Goal: Task Accomplishment & Management: Use online tool/utility

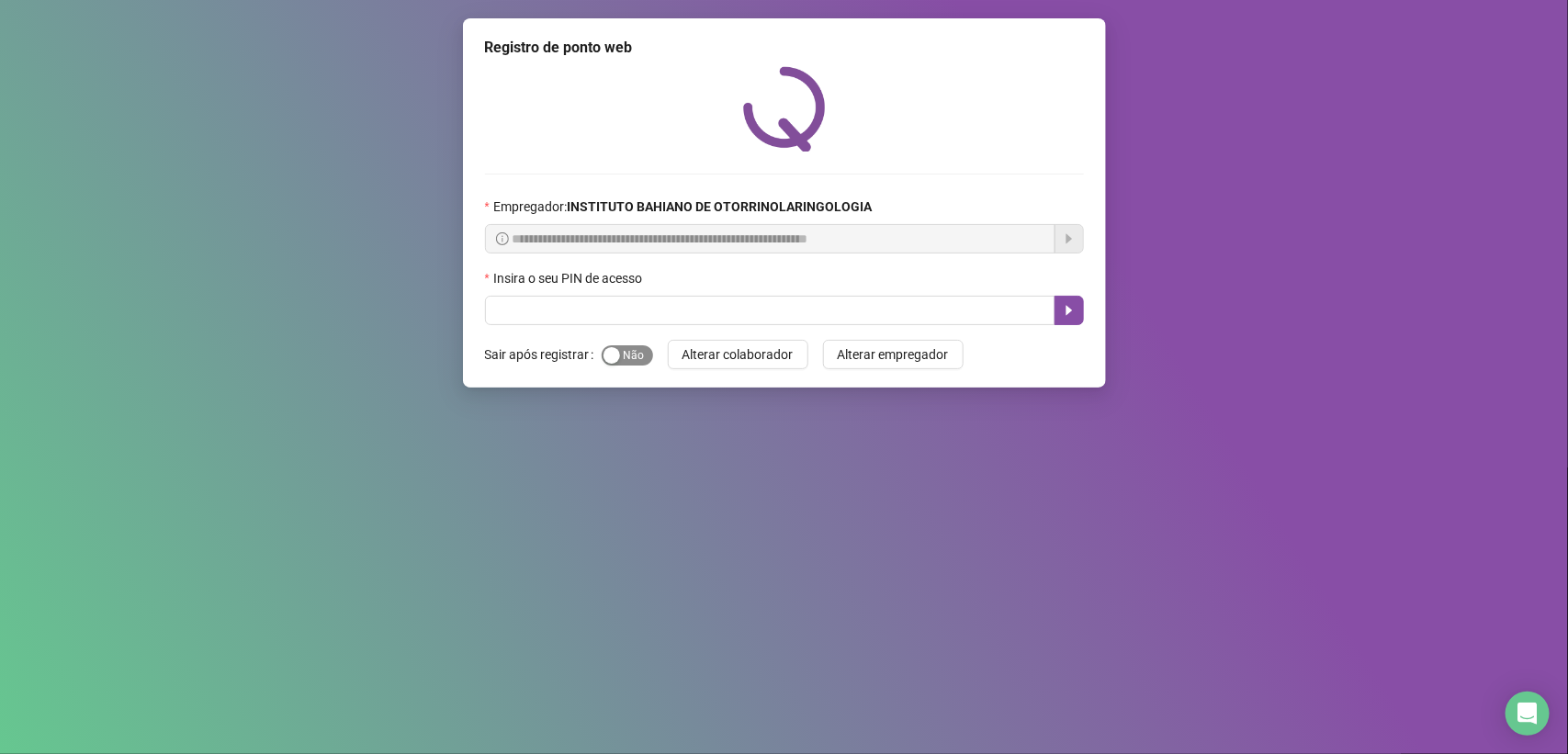
click at [634, 360] on span "Sim Não" at bounding box center [627, 356] width 52 height 20
click at [689, 304] on input "text" at bounding box center [770, 310] width 571 height 30
type input "****"
click at [1073, 317] on icon "caret-right" at bounding box center [1068, 310] width 15 height 15
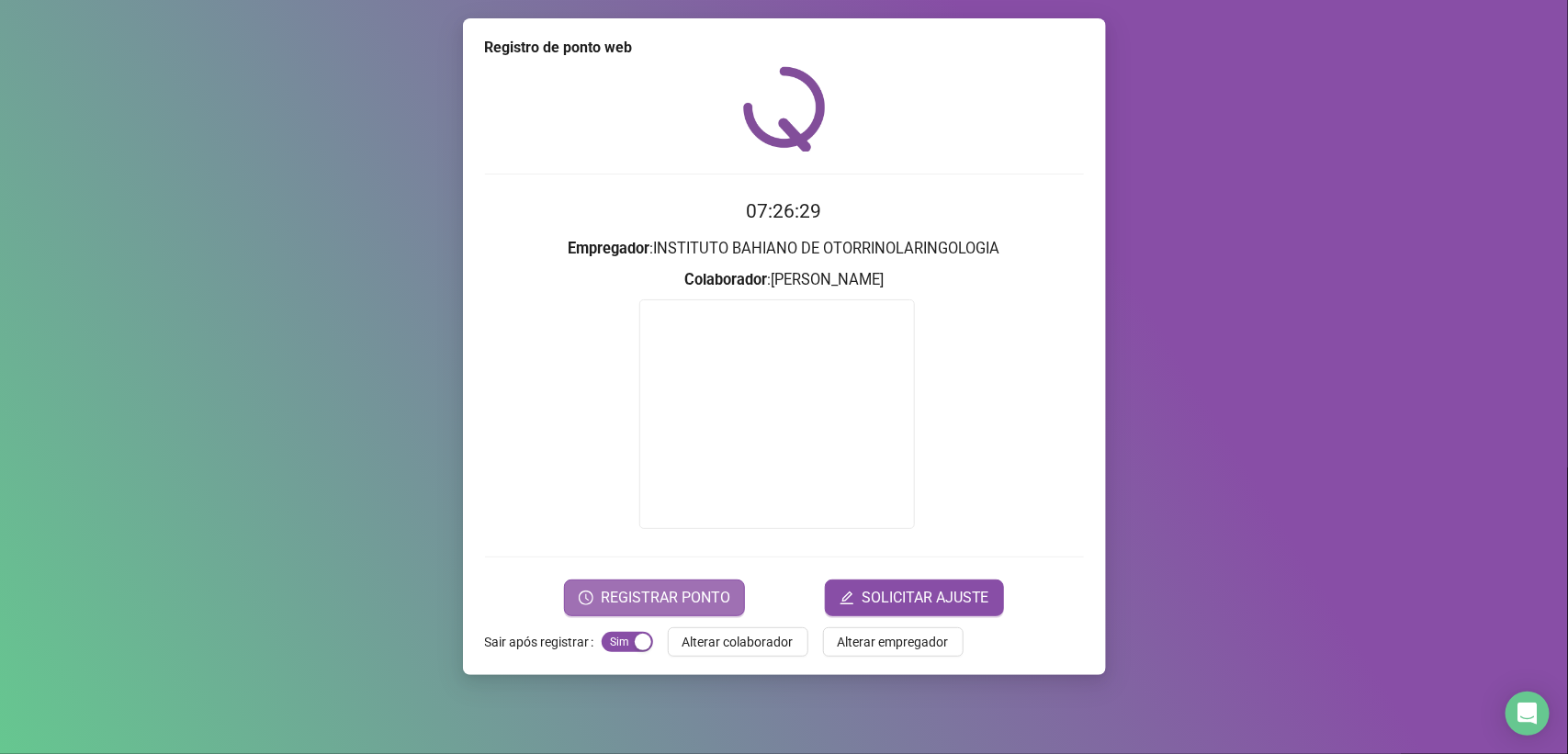
click at [668, 594] on span "REGISTRAR PONTO" at bounding box center [665, 597] width 130 height 22
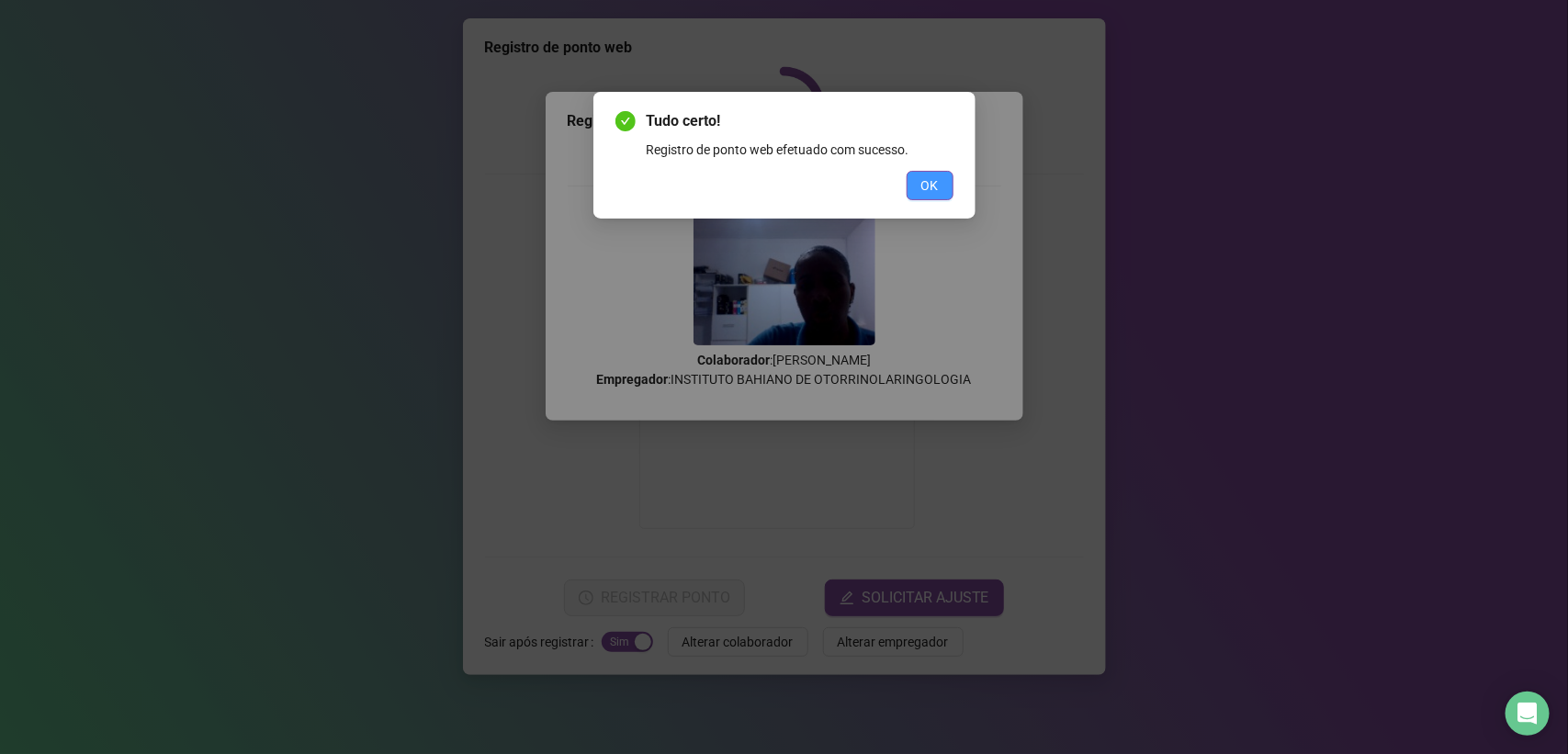
click at [928, 175] on span "OK" at bounding box center [931, 185] width 18 height 20
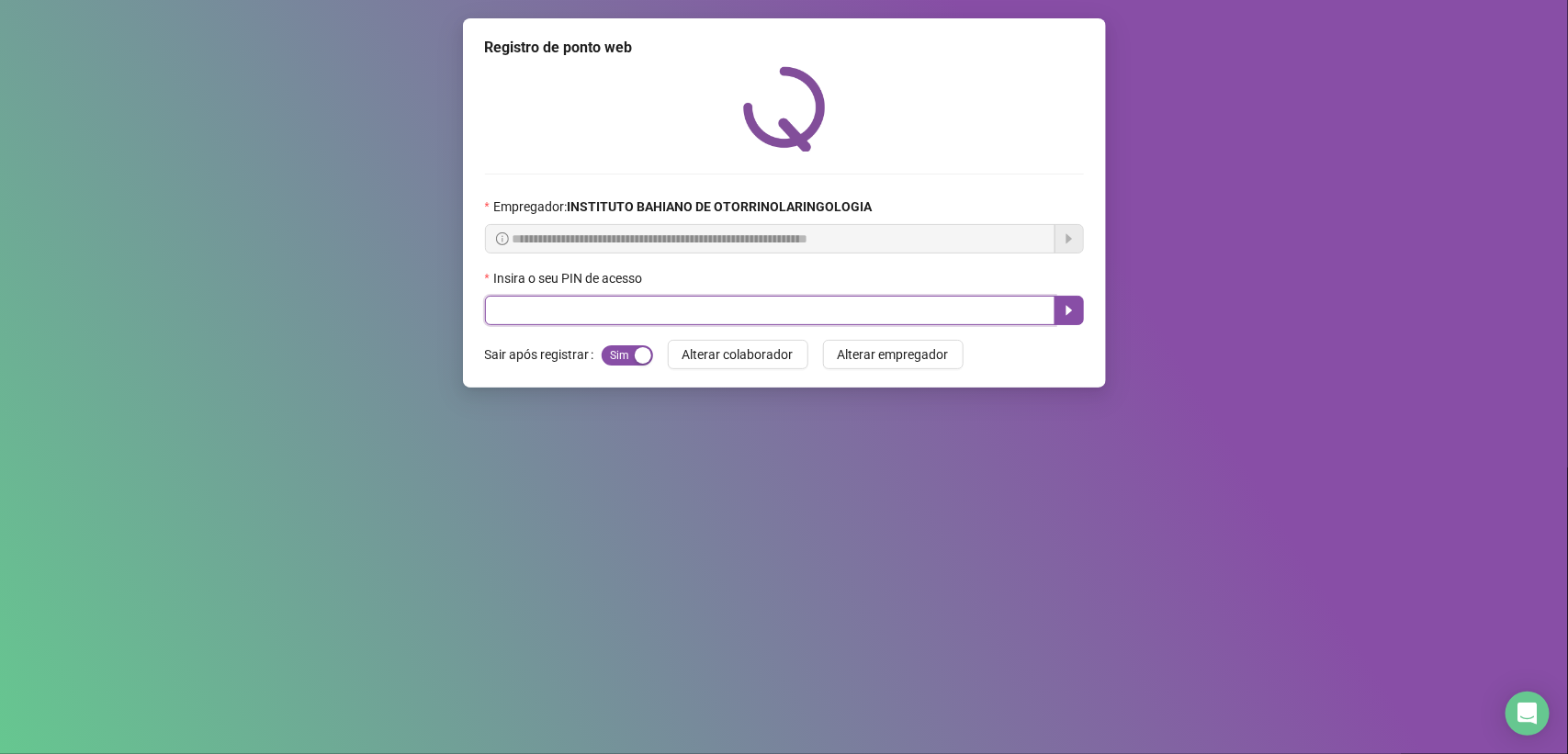
click at [489, 312] on input "text" at bounding box center [770, 310] width 571 height 30
click at [1067, 308] on icon "caret-right" at bounding box center [1068, 310] width 15 height 15
type input "****"
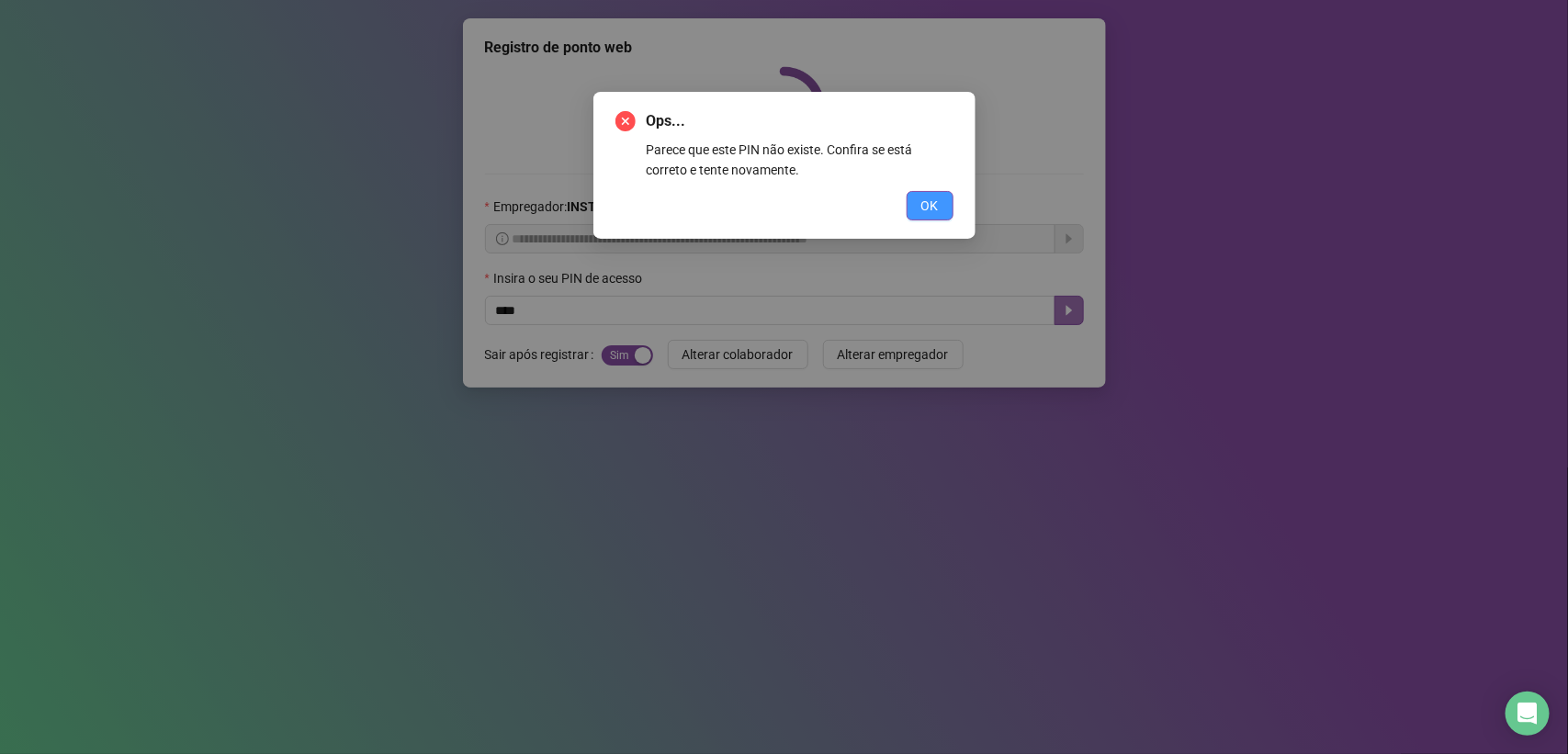
click at [924, 198] on span "OK" at bounding box center [931, 205] width 18 height 20
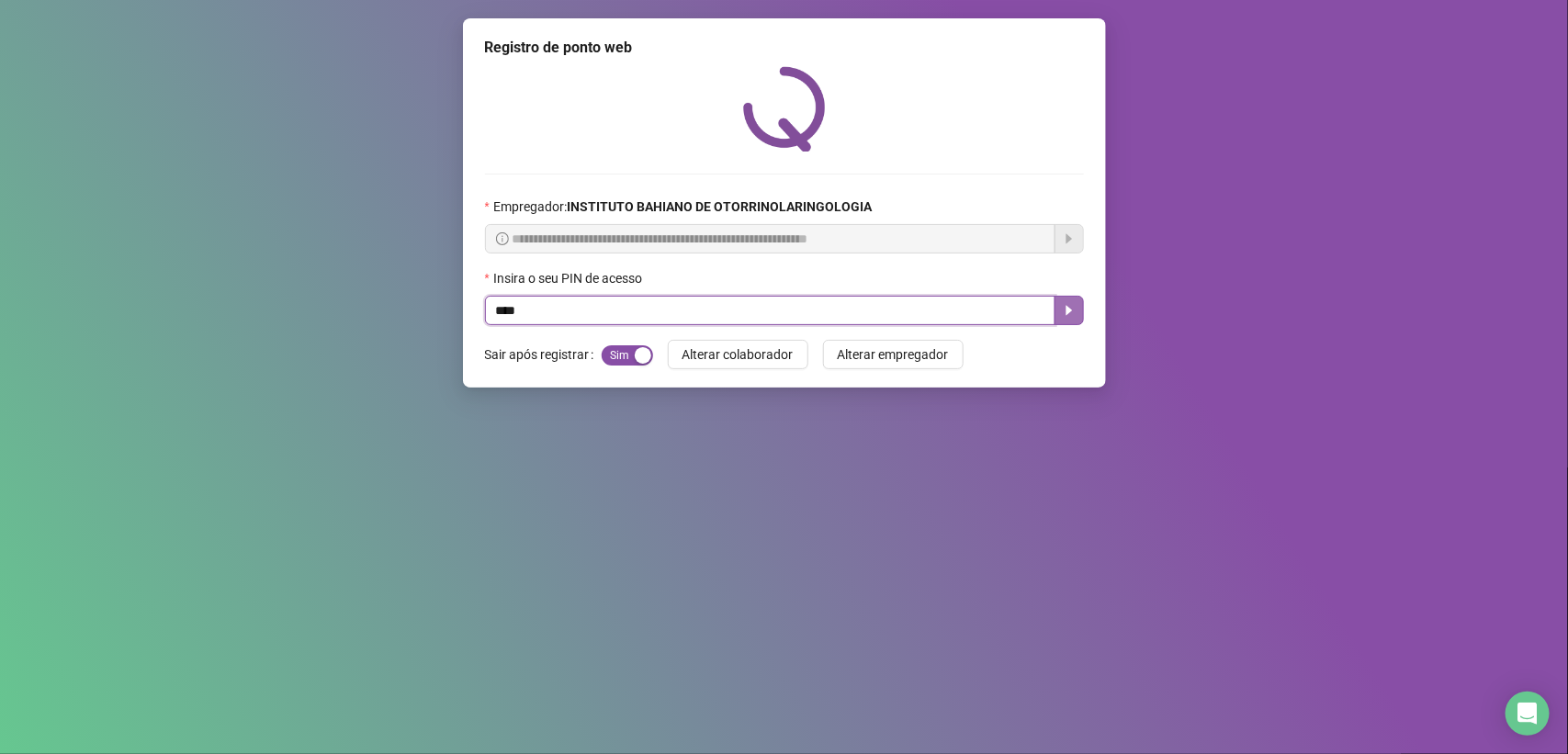
click at [1064, 308] on icon "caret-right" at bounding box center [1068, 310] width 15 height 15
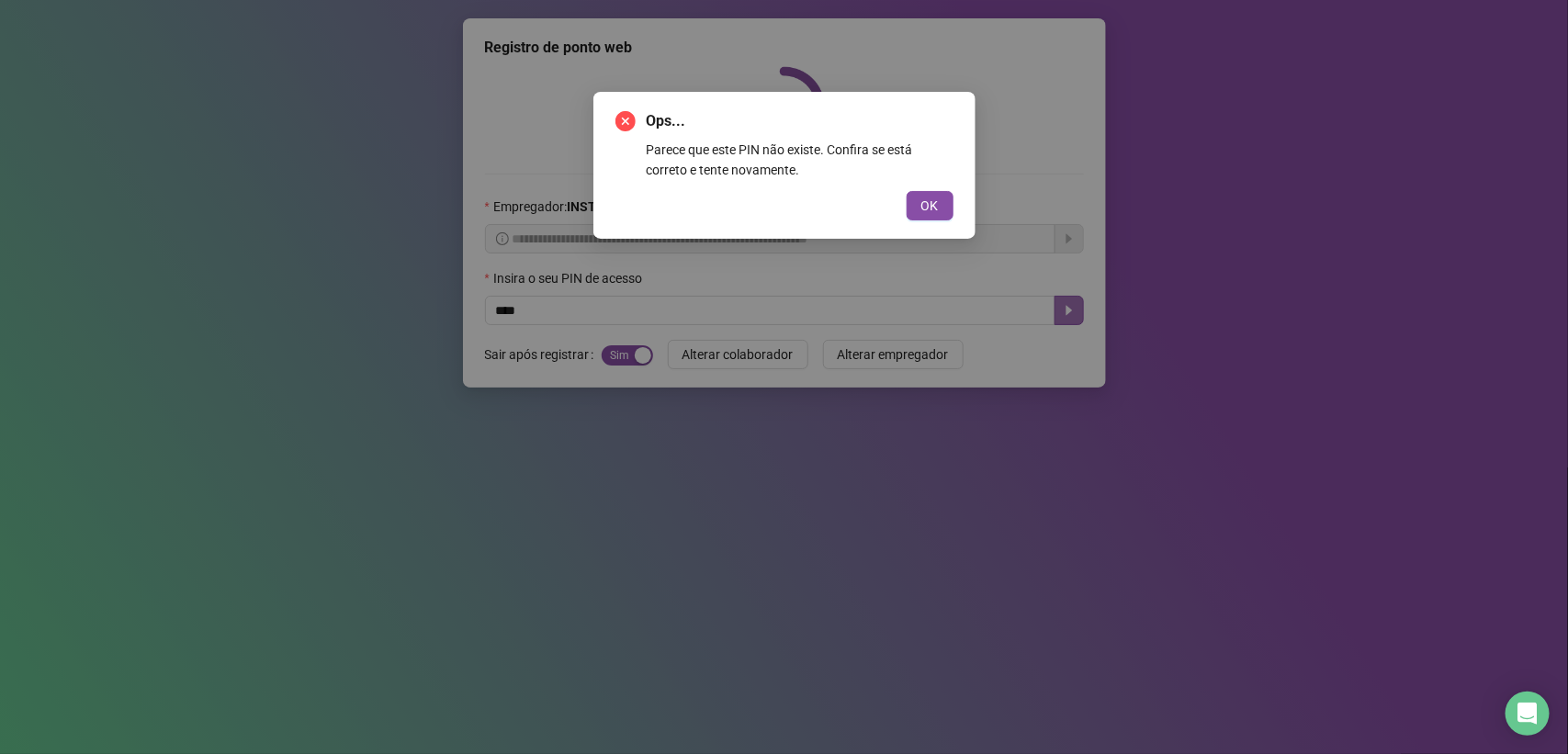
drag, startPoint x: 1036, startPoint y: 295, endPoint x: 1062, endPoint y: 305, distance: 27.9
click at [1062, 305] on div "Ops... Parece que este PIN não existe. Confira se está correto e tente novament…" at bounding box center [784, 377] width 1568 height 754
click at [924, 197] on span "OK" at bounding box center [931, 205] width 18 height 20
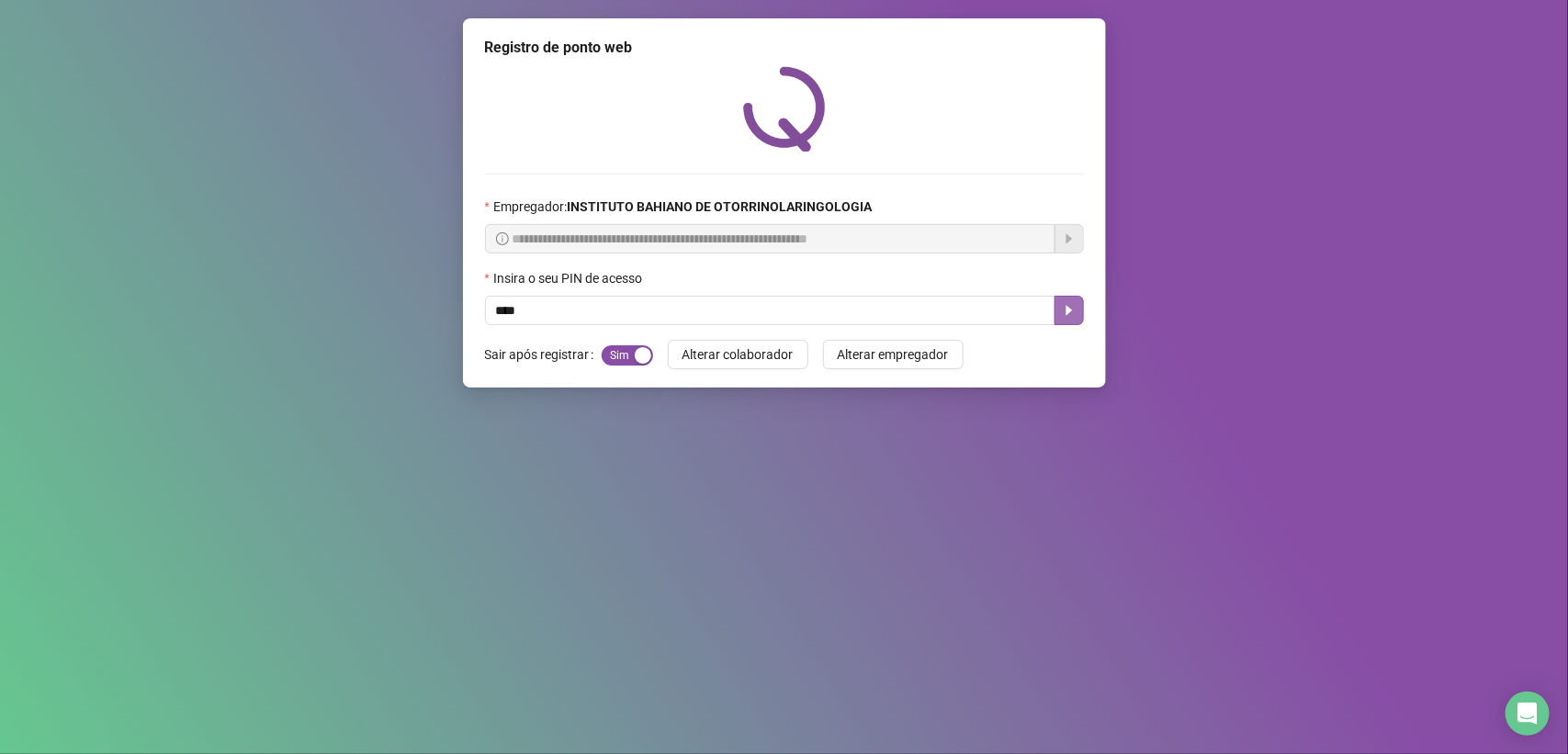
click at [924, 197] on div "Ops... Parece que este PIN não existe. Confira se está correto e tente novament…" at bounding box center [784, 377] width 1568 height 754
click at [924, 197] on div "Empregador : INSTITUTO BAHIANO DE OTORRINOLARINGOLOGIA" at bounding box center [784, 210] width 599 height 28
click at [1067, 304] on button "button" at bounding box center [1069, 310] width 30 height 30
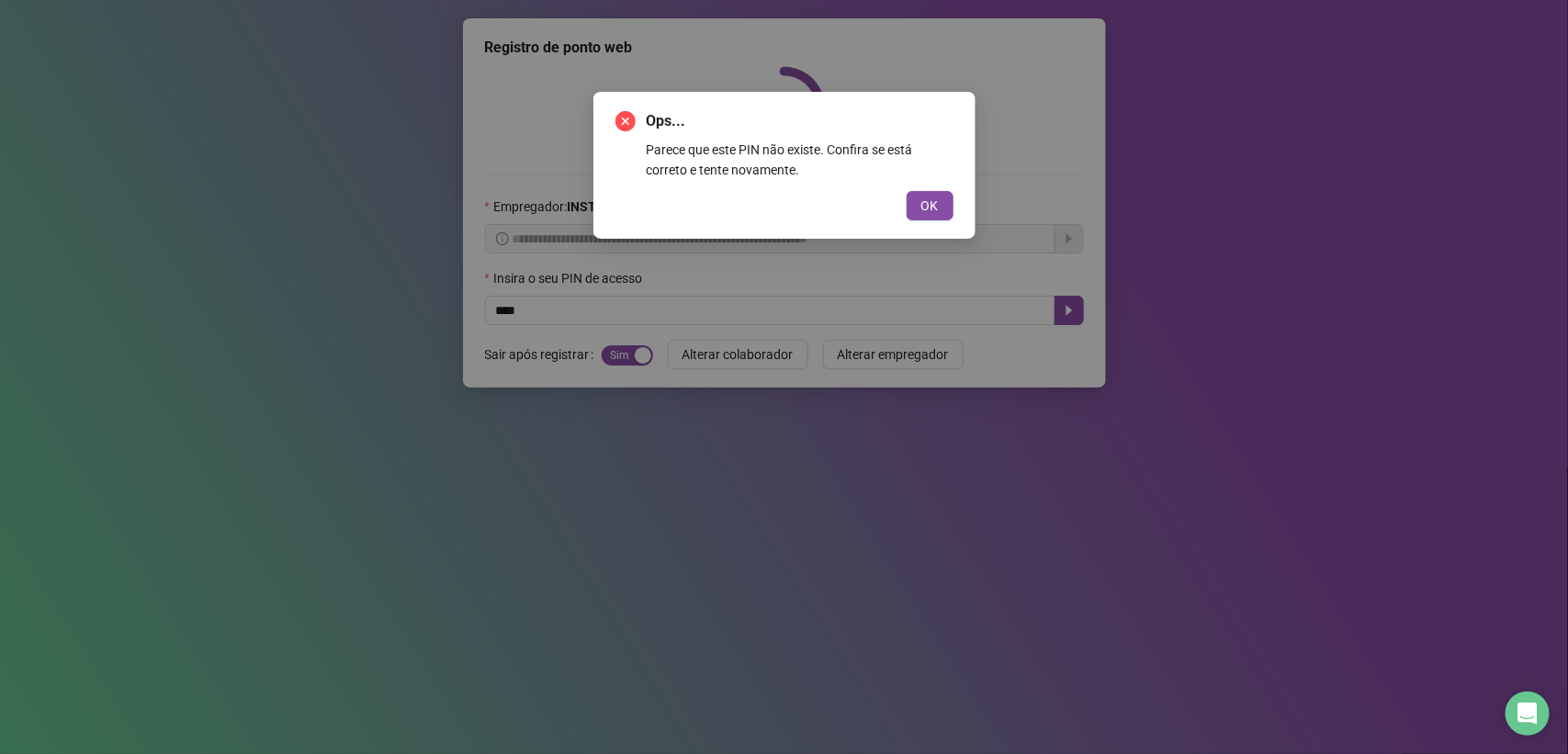
click at [505, 306] on div "Ops... Parece que este PIN não existe. Confira se está correto e tente novament…" at bounding box center [784, 377] width 1568 height 754
click at [924, 200] on span "OK" at bounding box center [931, 205] width 18 height 20
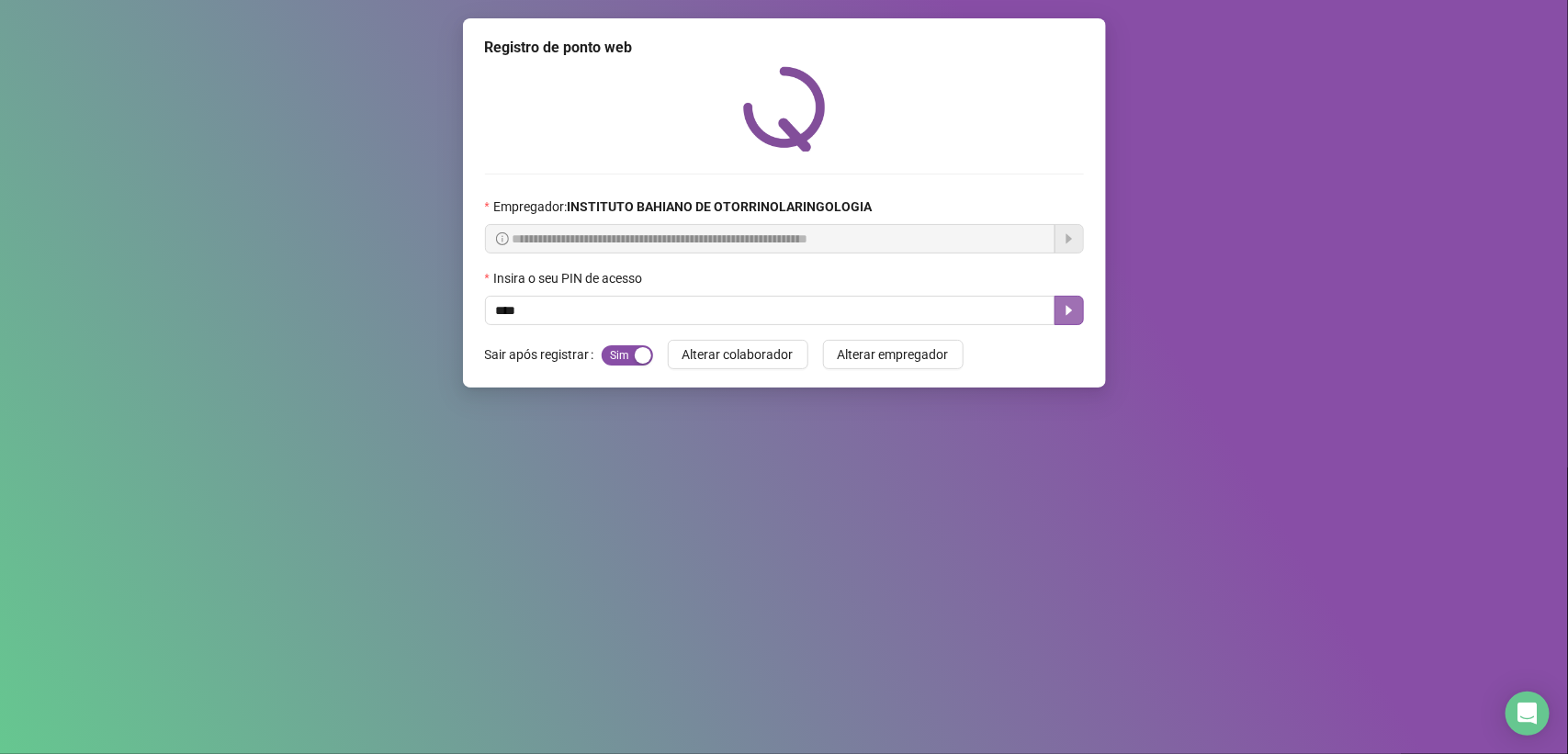
click at [1062, 303] on button "button" at bounding box center [1069, 310] width 30 height 30
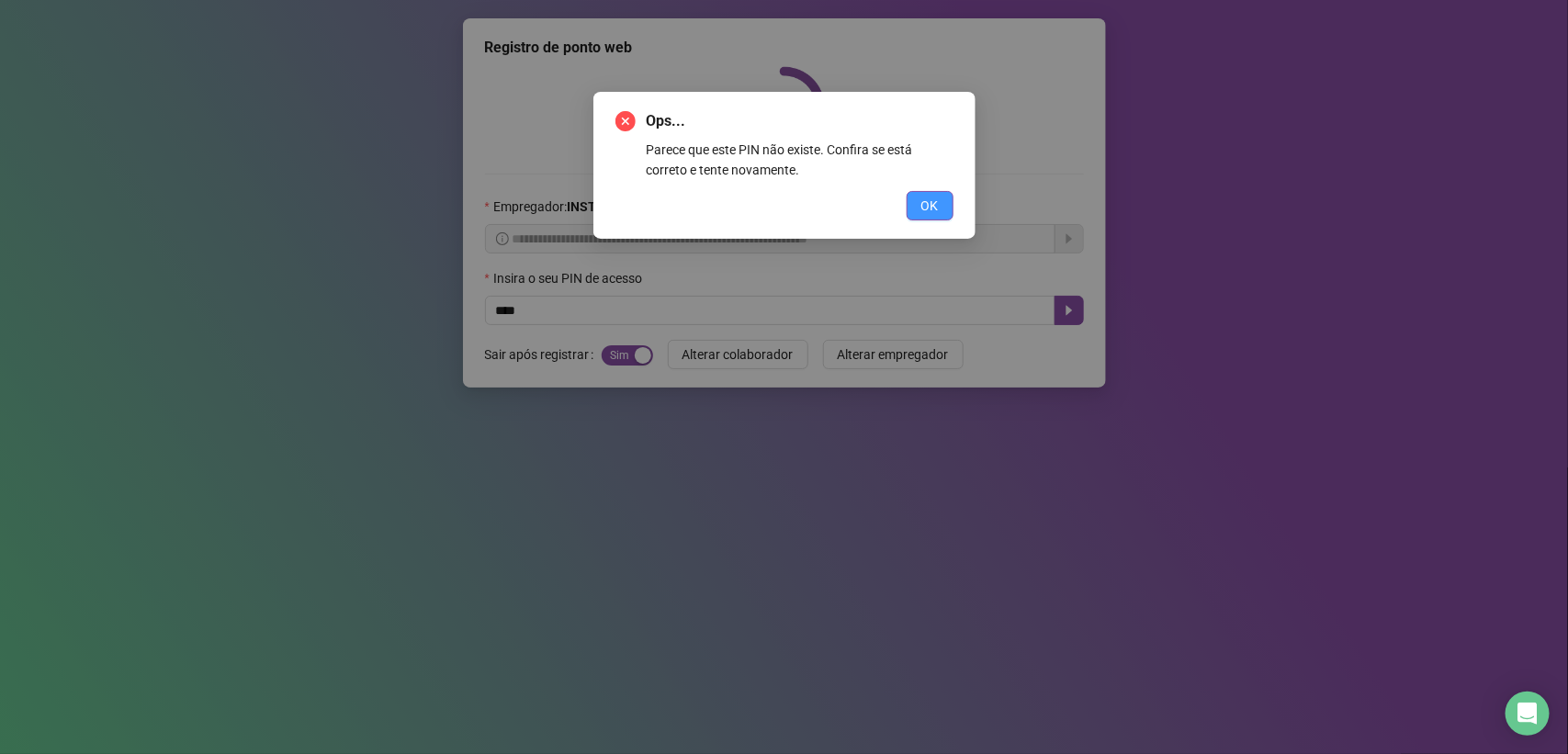
click at [930, 211] on span "OK" at bounding box center [931, 205] width 18 height 20
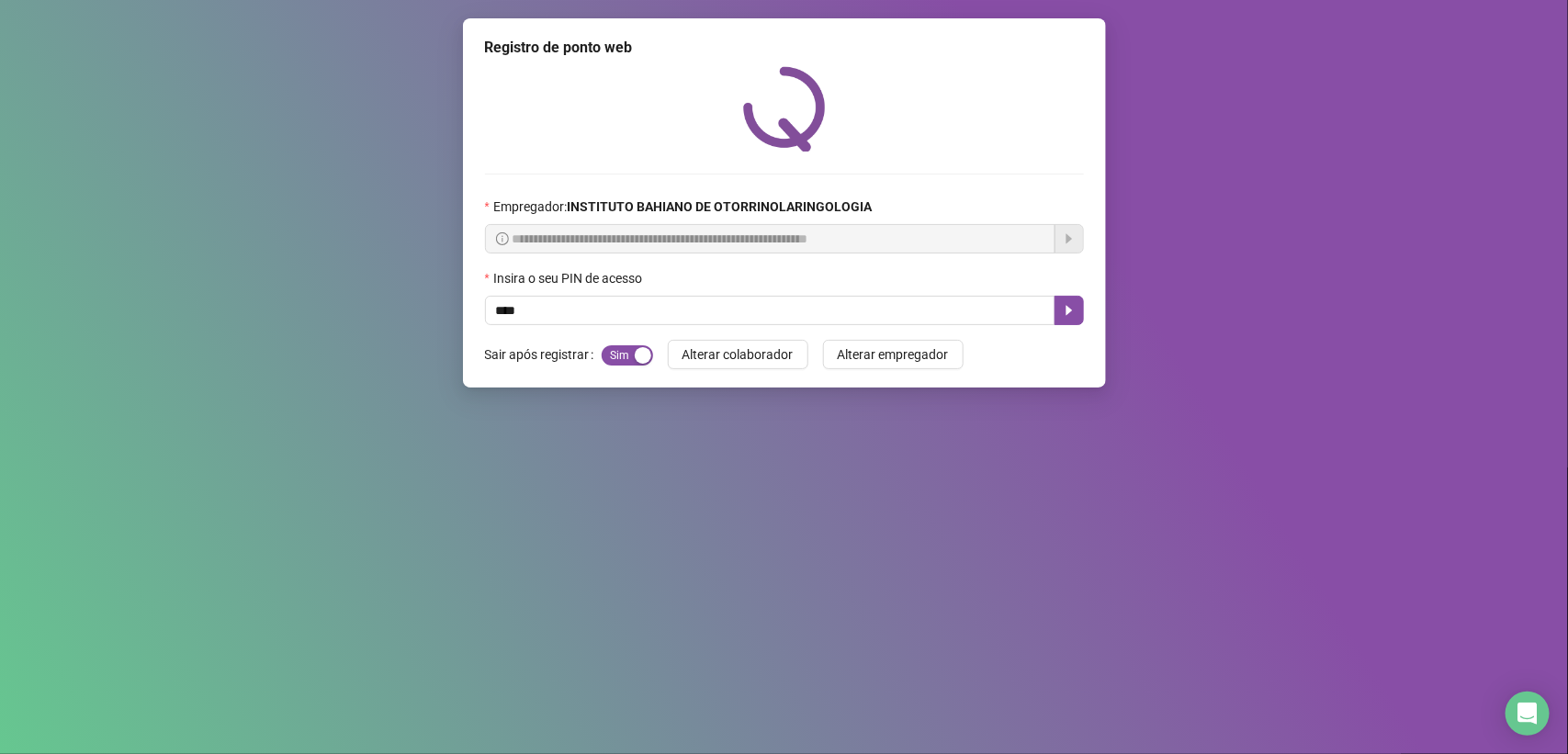
click at [1062, 317] on icon "caret-right" at bounding box center [1068, 310] width 15 height 15
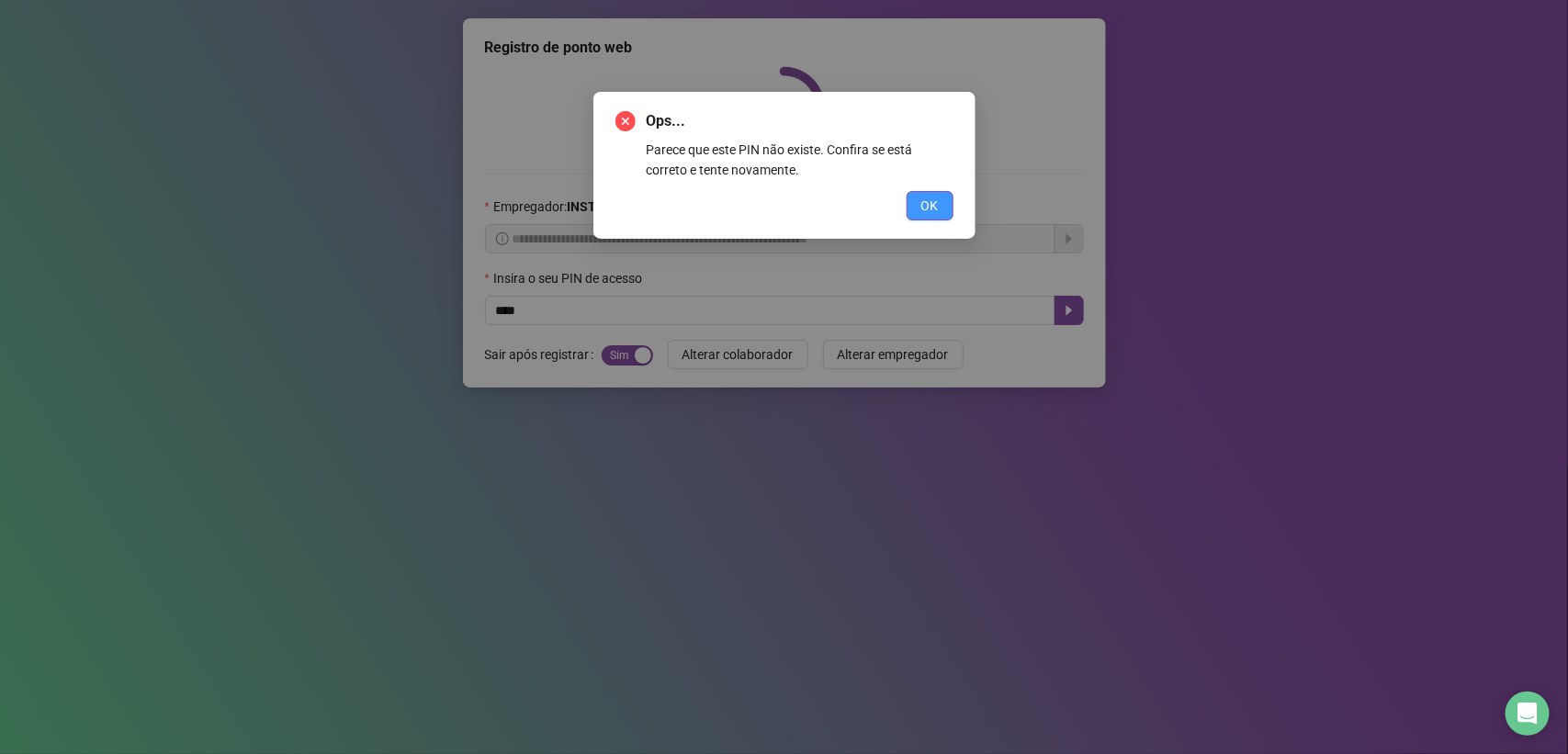
click at [933, 208] on span "OK" at bounding box center [931, 205] width 18 height 20
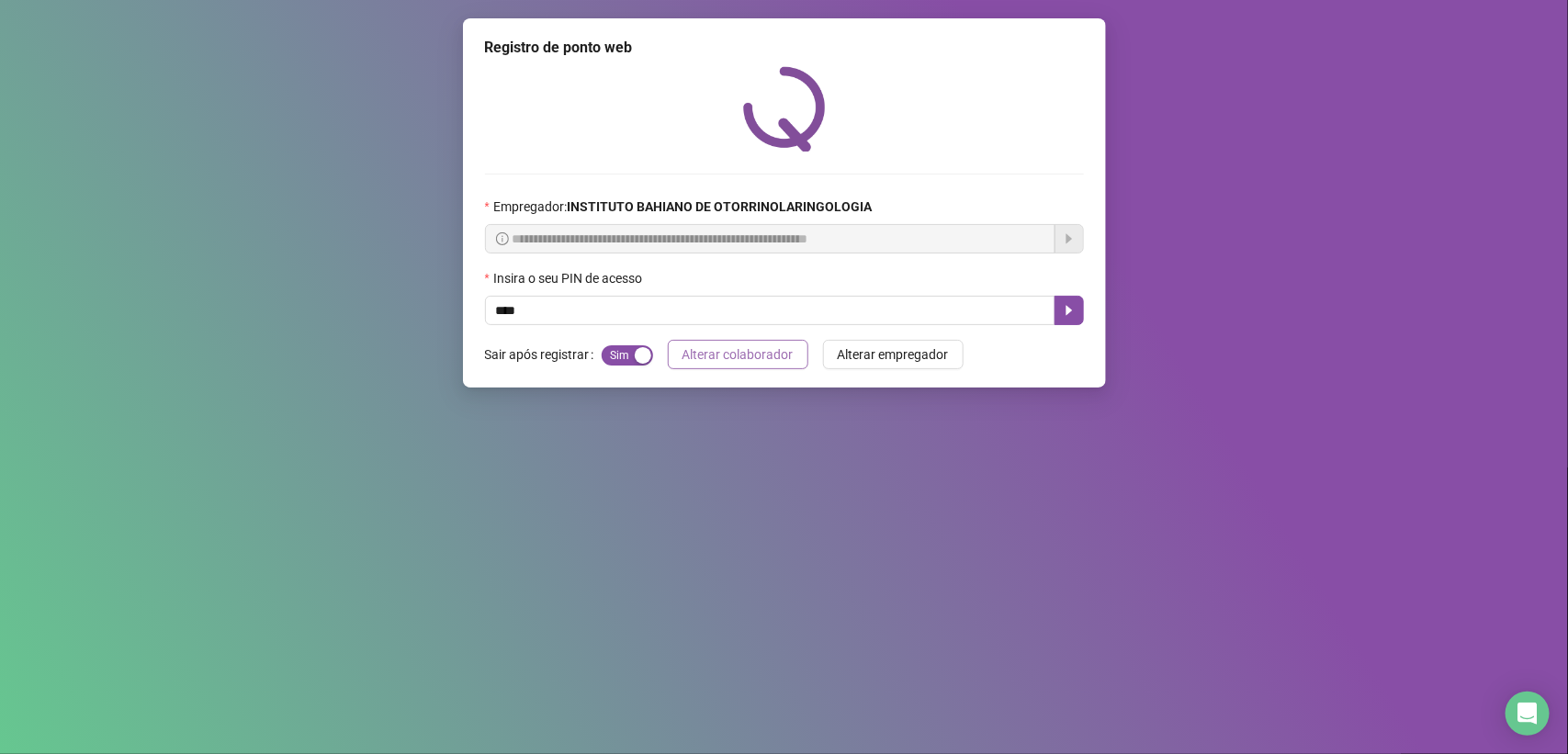
click at [713, 355] on span "Alterar colaborador" at bounding box center [738, 355] width 111 height 20
click at [710, 314] on input "text" at bounding box center [770, 310] width 571 height 30
click at [1062, 309] on icon "caret-right" at bounding box center [1068, 310] width 15 height 15
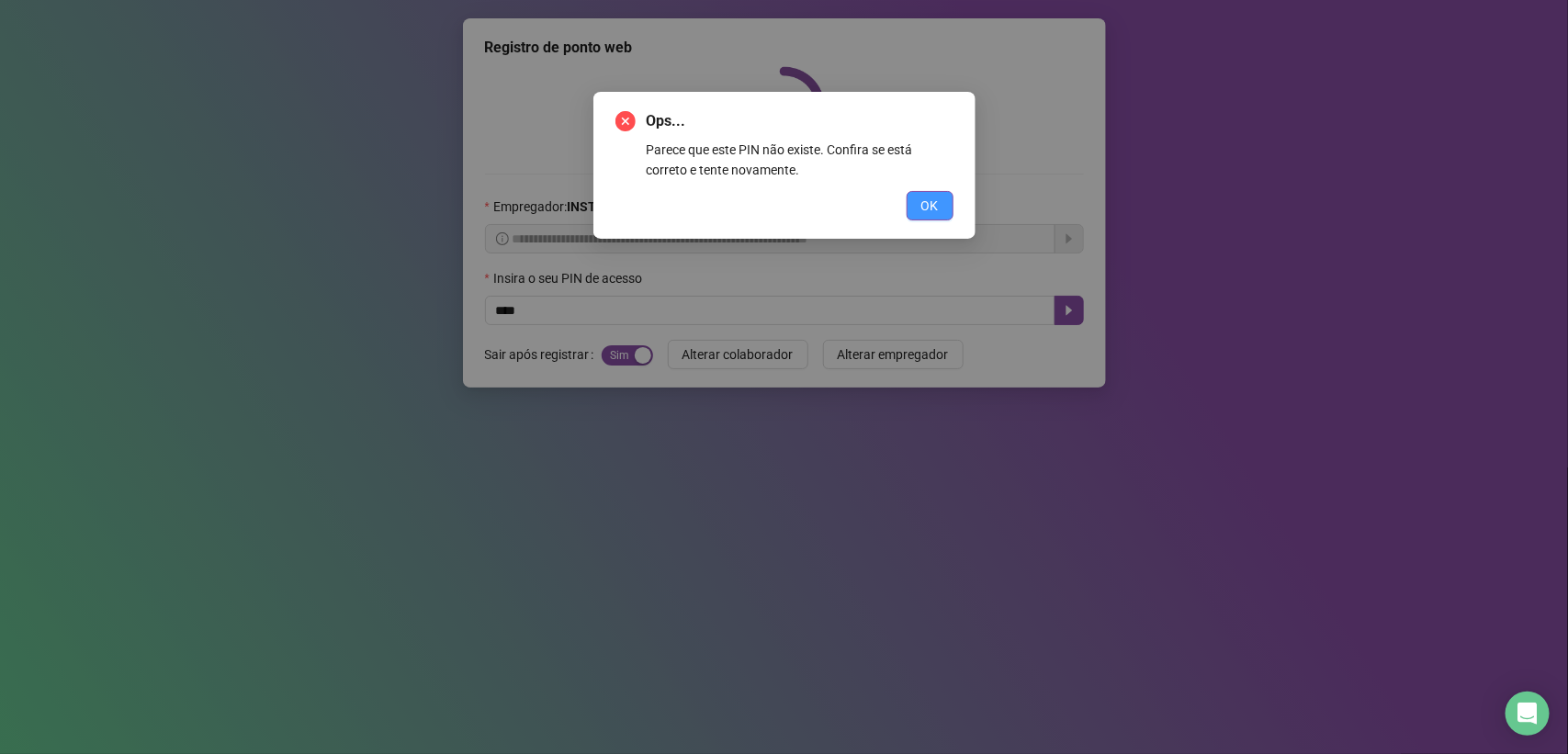
click at [922, 207] on span "OK" at bounding box center [931, 205] width 18 height 20
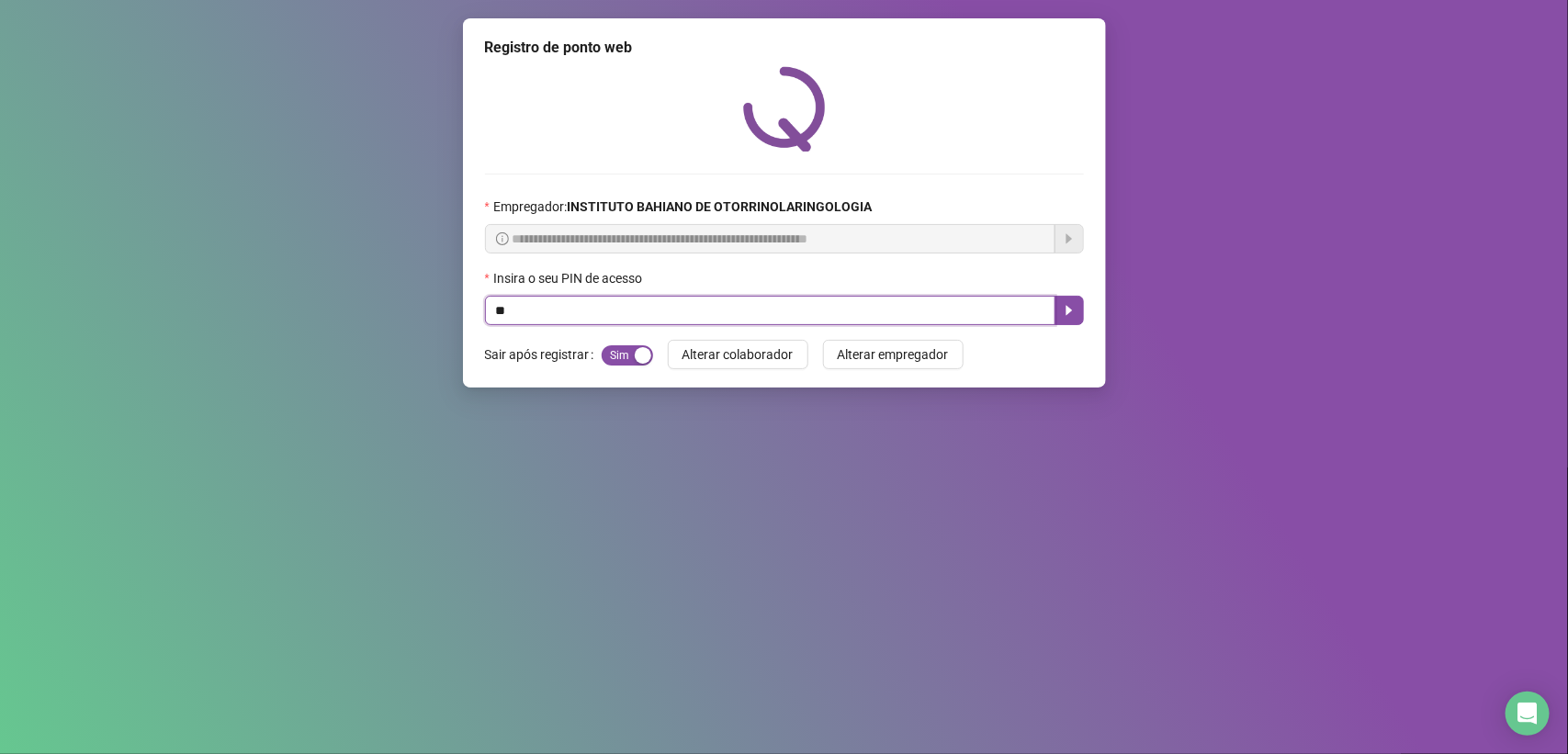
type input "*"
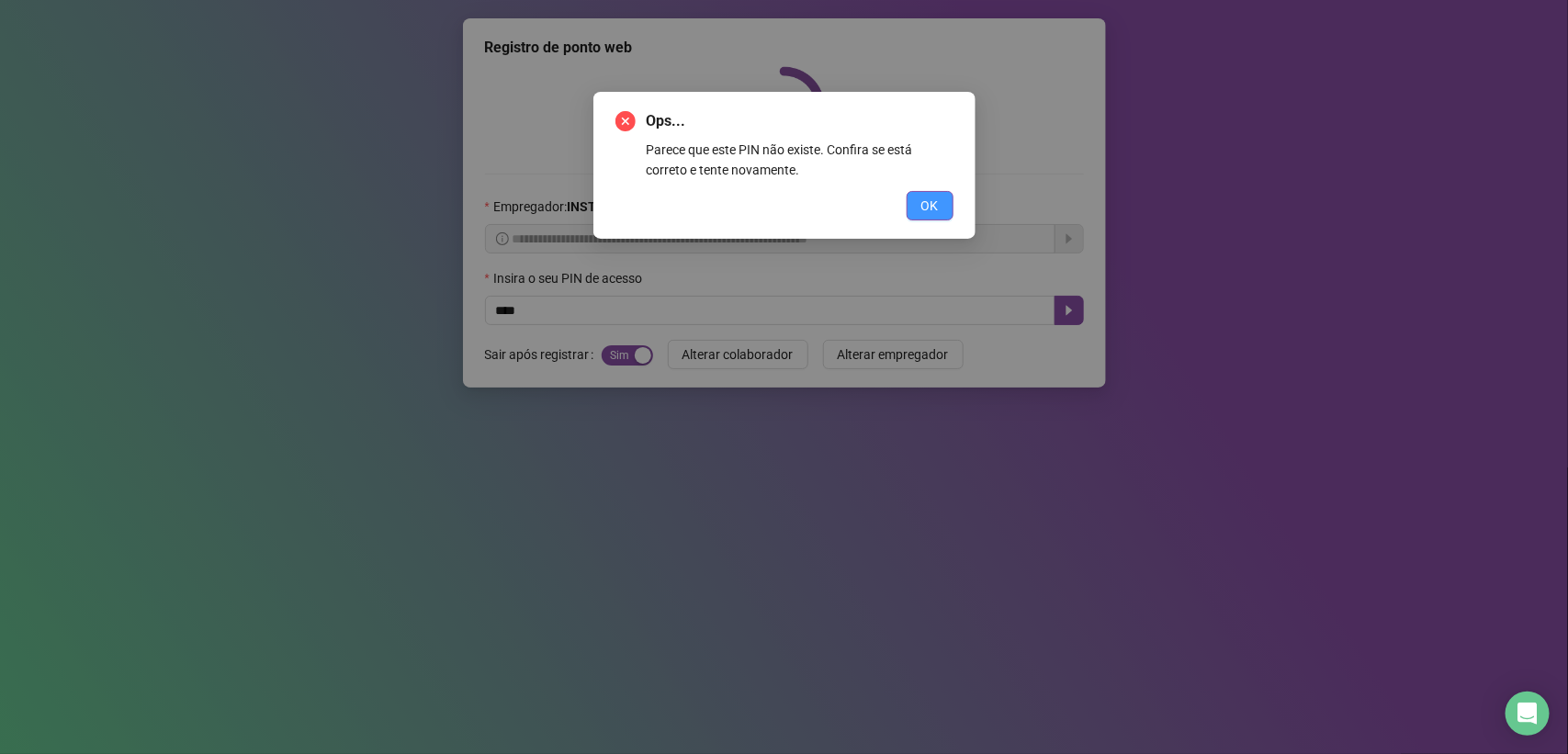
click at [920, 207] on button "OK" at bounding box center [930, 206] width 47 height 30
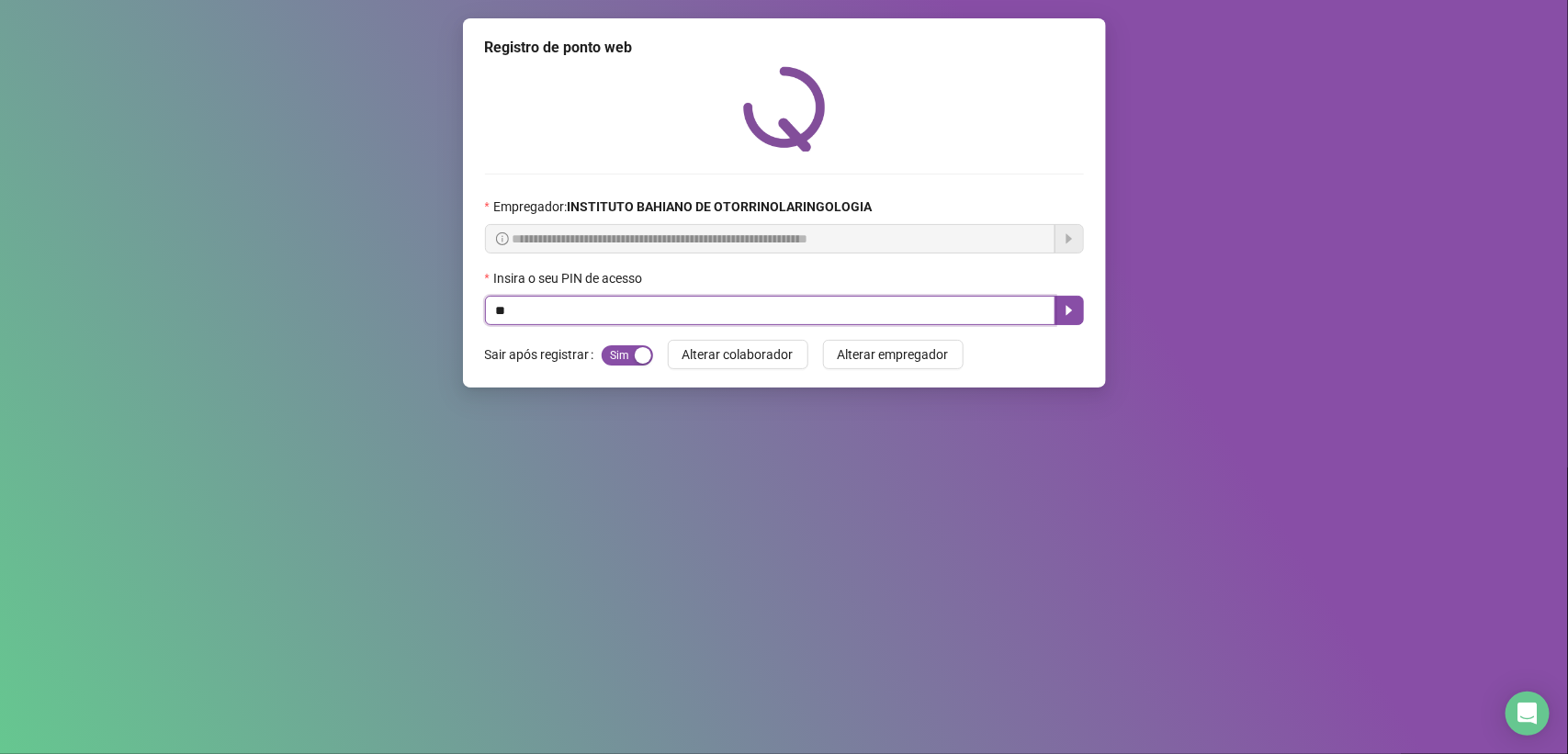
type input "*"
